Goal: Information Seeking & Learning: Learn about a topic

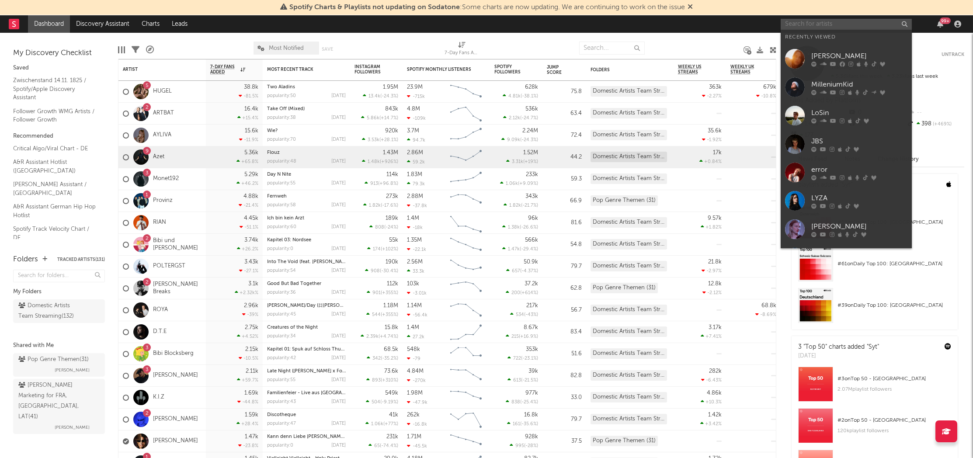
click at [797, 22] on input "text" at bounding box center [846, 24] width 131 height 11
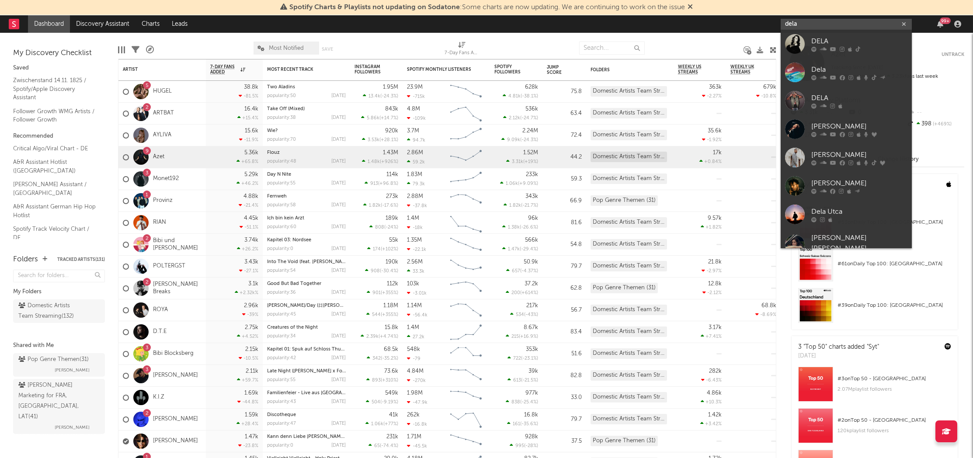
click at [804, 22] on input "dela" at bounding box center [846, 24] width 131 height 11
type input "dela"
click at [804, 35] on div at bounding box center [795, 44] width 20 height 20
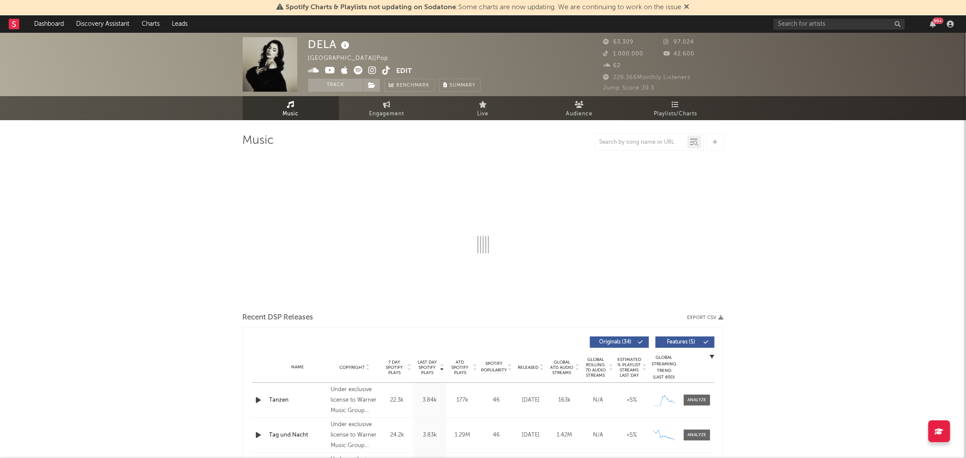
select select "6m"
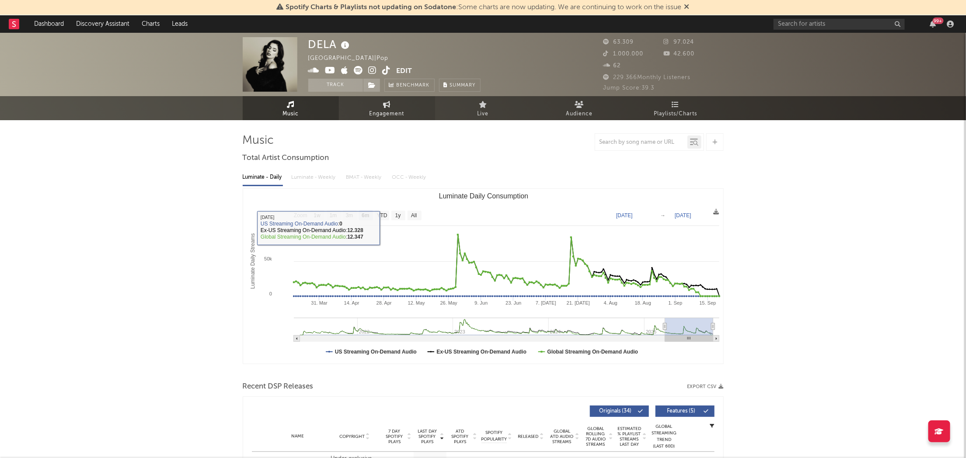
click at [368, 103] on link "Engagement" at bounding box center [387, 108] width 96 height 24
select select "1w"
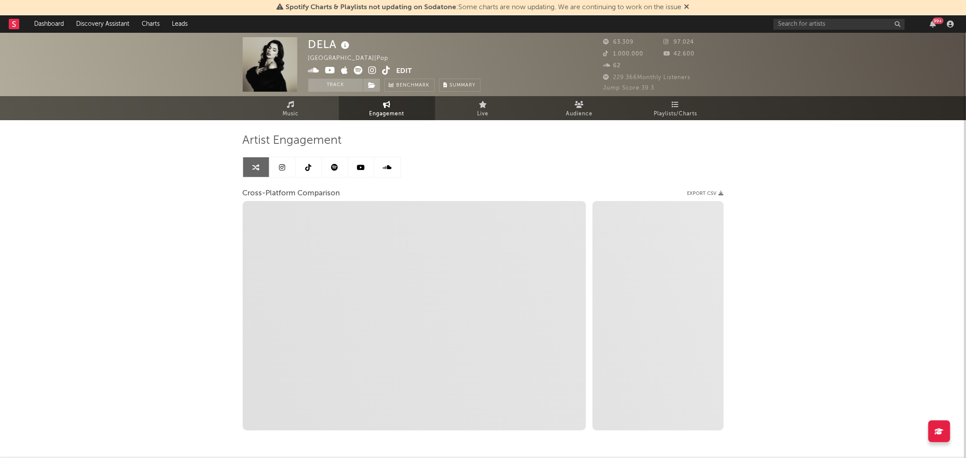
select select "1m"
